Goal: Task Accomplishment & Management: Manage account settings

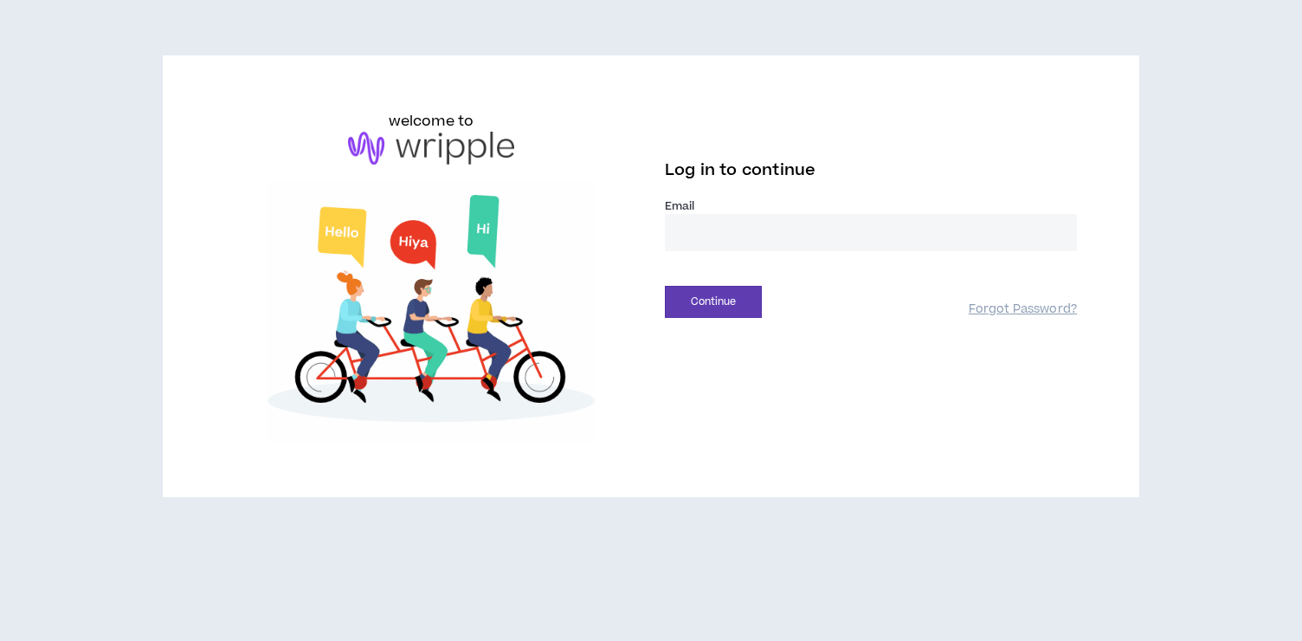
click at [691, 235] on input "email" at bounding box center [871, 232] width 412 height 37
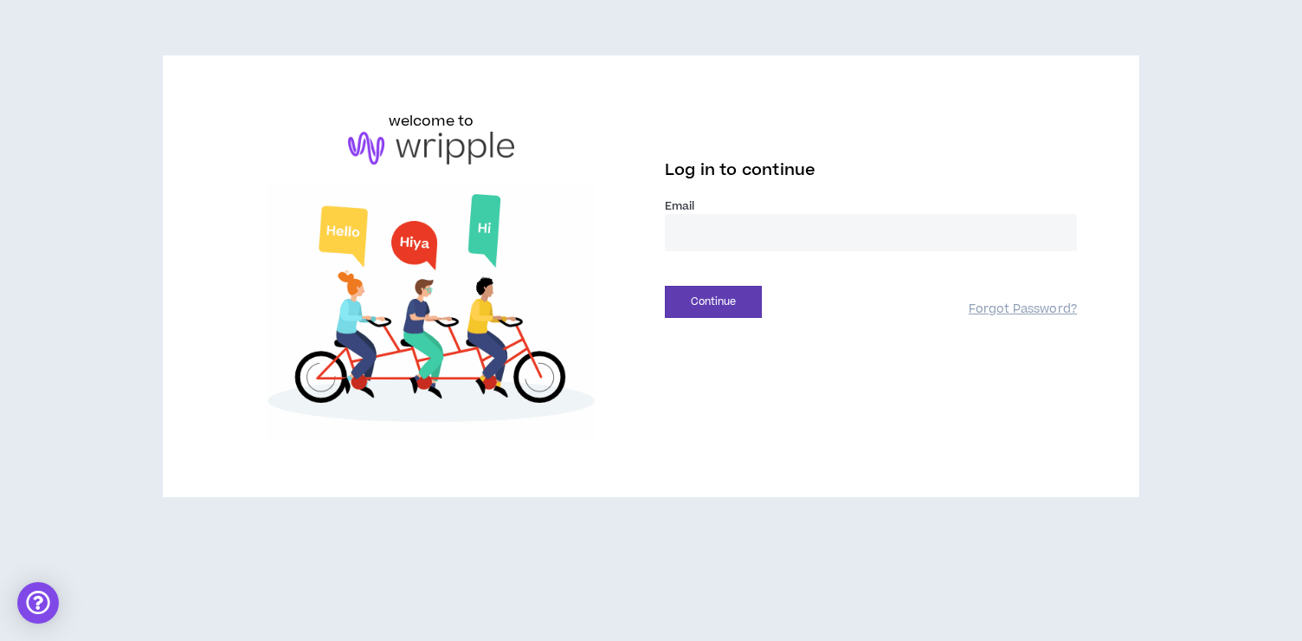
type input "**********"
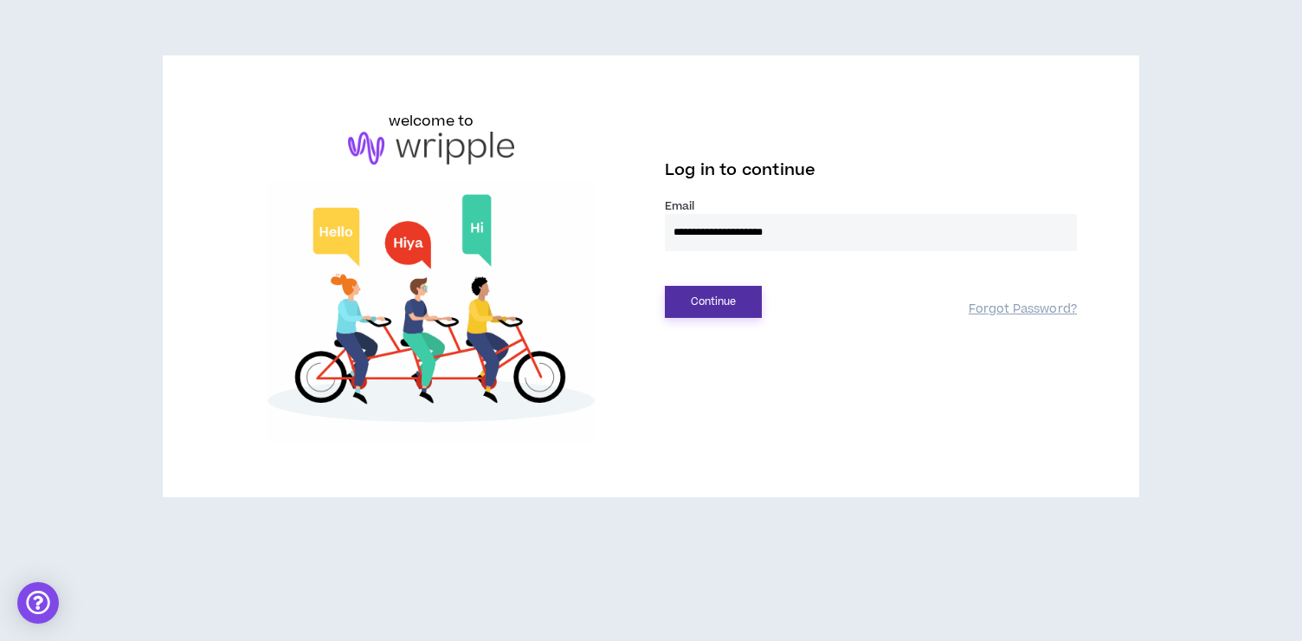
click at [745, 295] on button "Continue" at bounding box center [713, 302] width 97 height 32
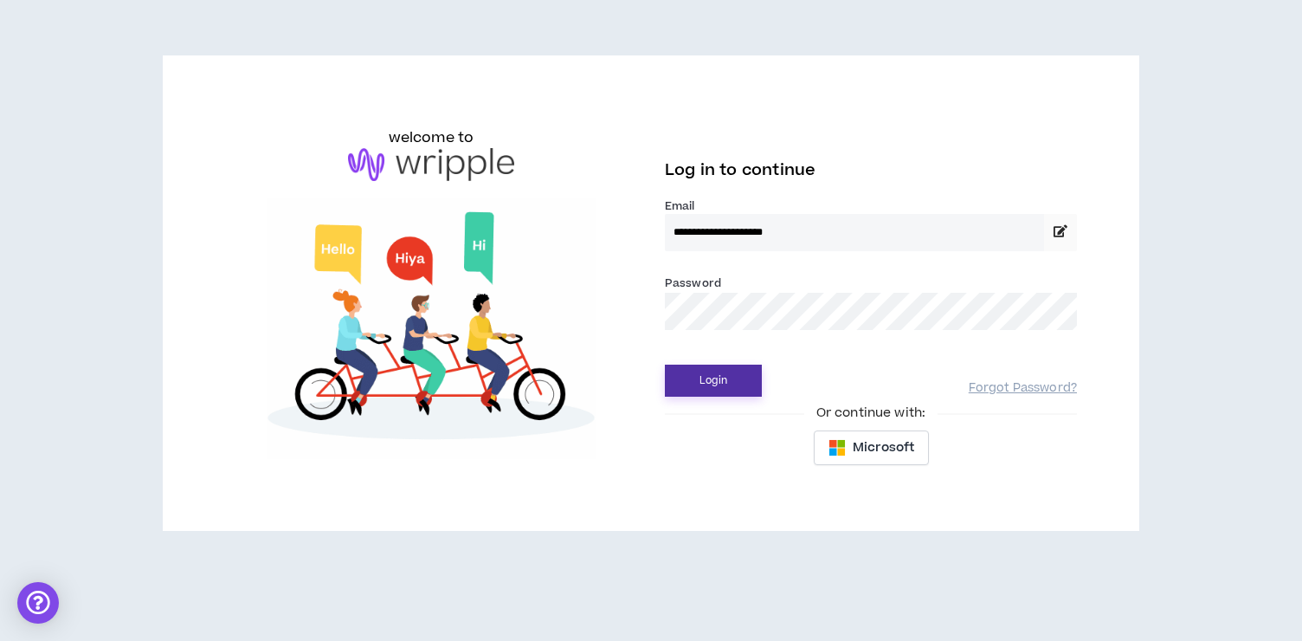
click at [732, 377] on button "Login" at bounding box center [713, 380] width 97 height 32
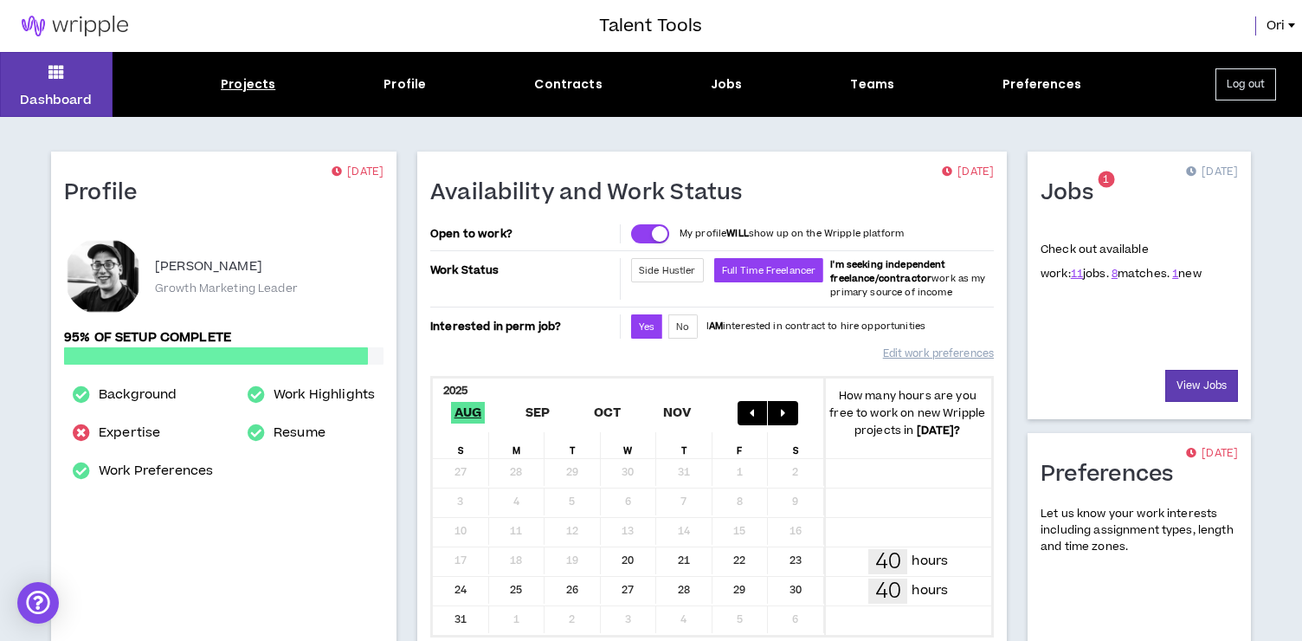
click at [267, 79] on div "Projects" at bounding box center [248, 84] width 55 height 18
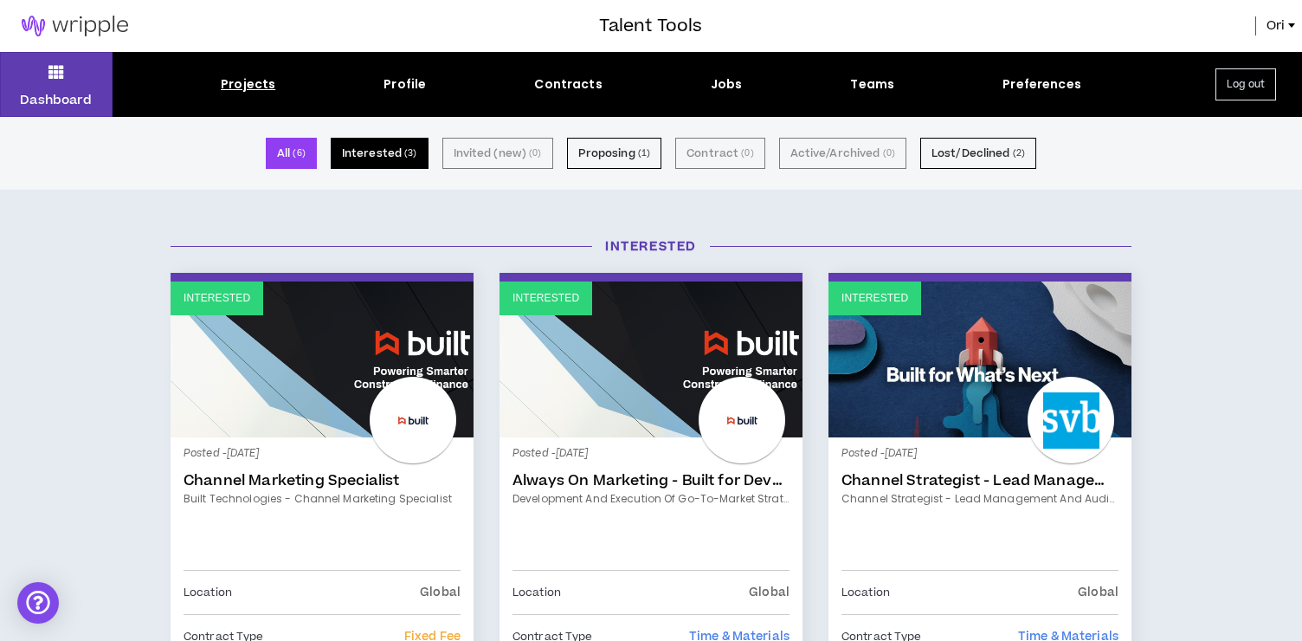
click at [386, 150] on button "Interested ( 3 )" at bounding box center [380, 153] width 98 height 31
